Goal: Communication & Community: Answer question/provide support

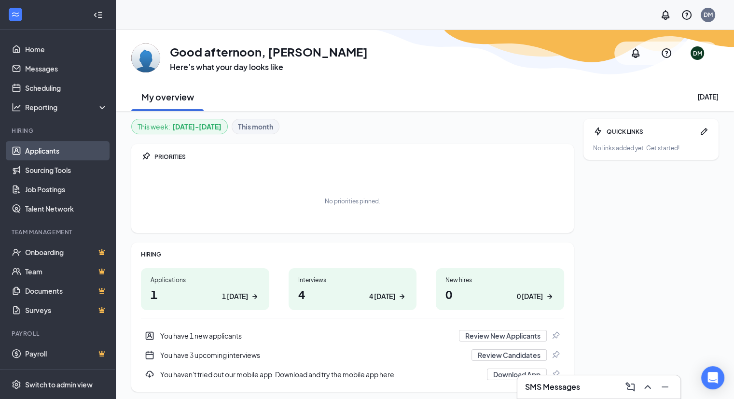
click at [43, 153] on link "Applicants" at bounding box center [66, 150] width 83 height 19
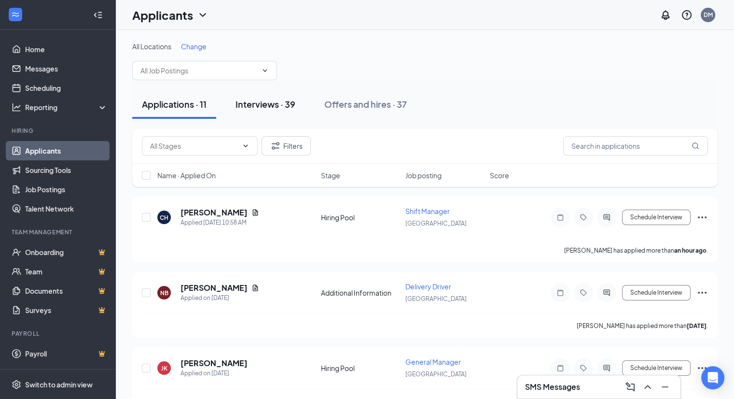
click at [267, 102] on div "Interviews · 39" at bounding box center [266, 104] width 60 height 12
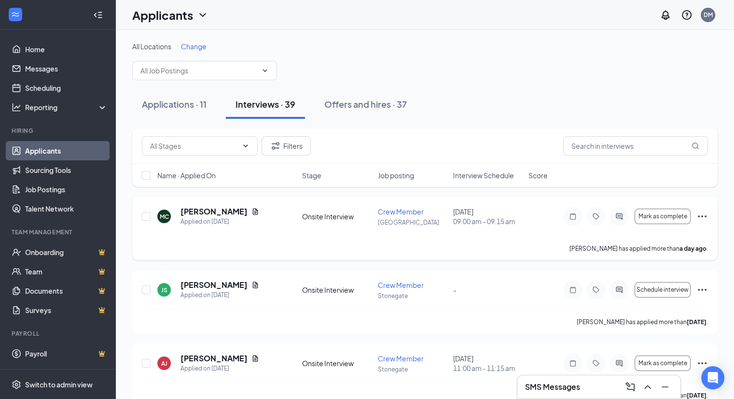
click at [619, 216] on icon "ActiveChat" at bounding box center [619, 216] width 6 height 6
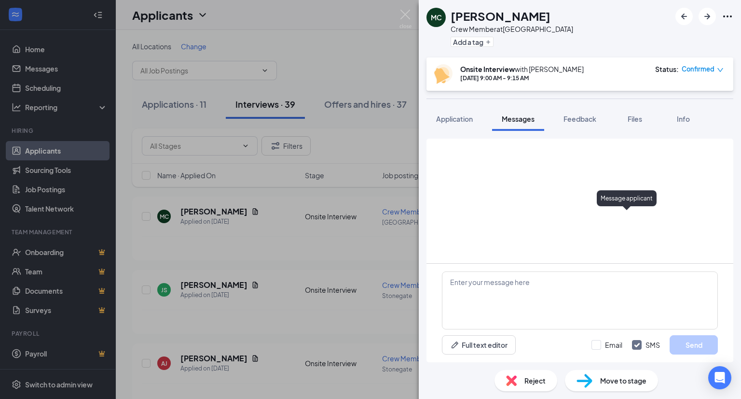
click at [497, 279] on div "Full text editor Email SMS Send" at bounding box center [580, 250] width 307 height 223
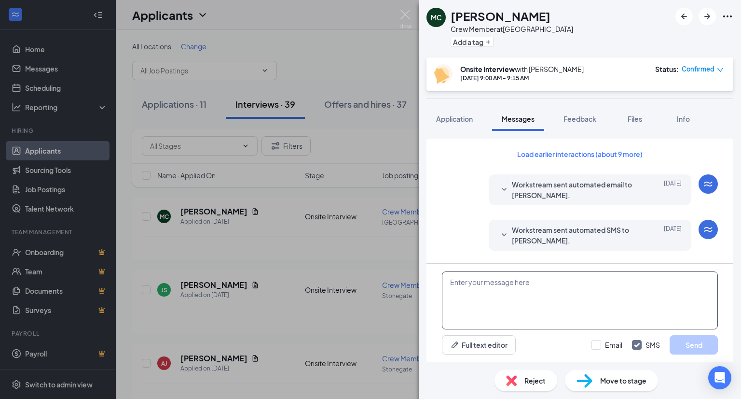
click at [501, 284] on textarea at bounding box center [580, 300] width 276 height 58
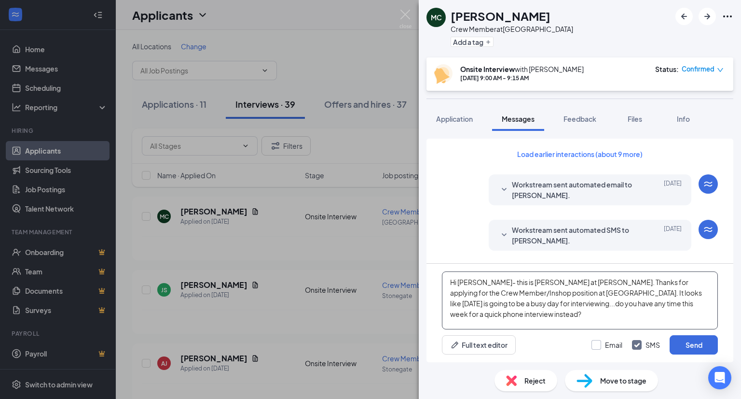
type textarea "Hi [PERSON_NAME]- this is [PERSON_NAME] at [PERSON_NAME]. Thanks for applying f…"
click at [598, 348] on input "Email" at bounding box center [607, 345] width 31 height 10
checkbox input "true"
click at [501, 315] on textarea "Hi [PERSON_NAME]- this is [PERSON_NAME] at [PERSON_NAME]. Thanks for applying f…" at bounding box center [580, 300] width 276 height 58
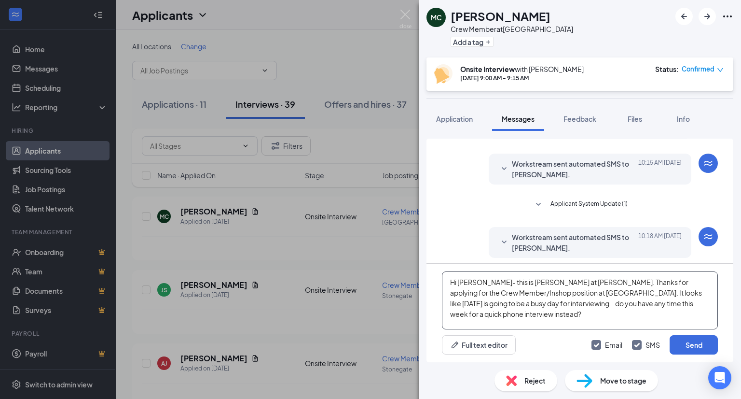
scroll to position [325, 0]
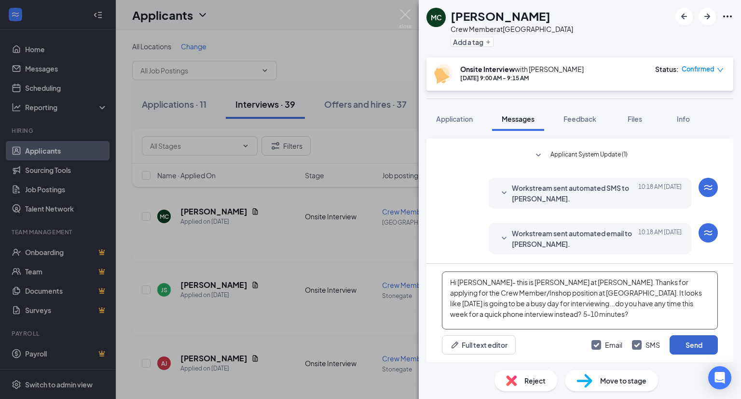
type textarea "Hi [PERSON_NAME]- this is [PERSON_NAME] at [PERSON_NAME]. Thanks for applying f…"
click at [693, 344] on button "Send" at bounding box center [694, 344] width 48 height 19
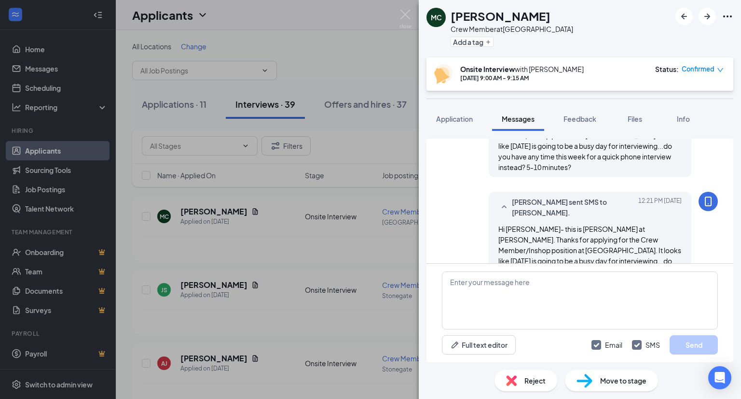
scroll to position [524, 0]
